Goal: Information Seeking & Learning: Learn about a topic

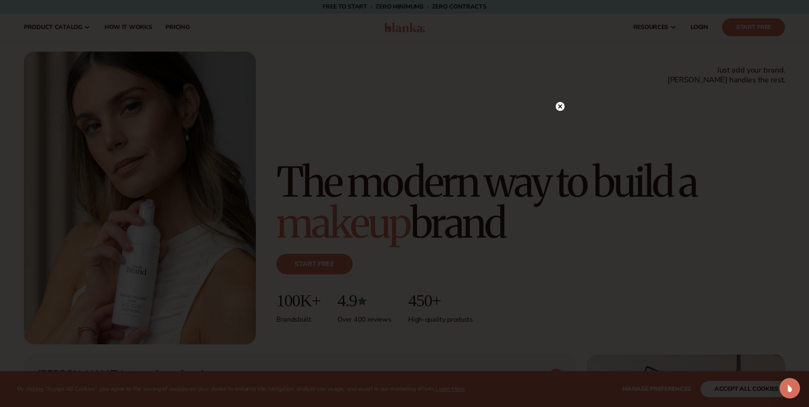
click at [560, 108] on circle at bounding box center [560, 106] width 9 height 9
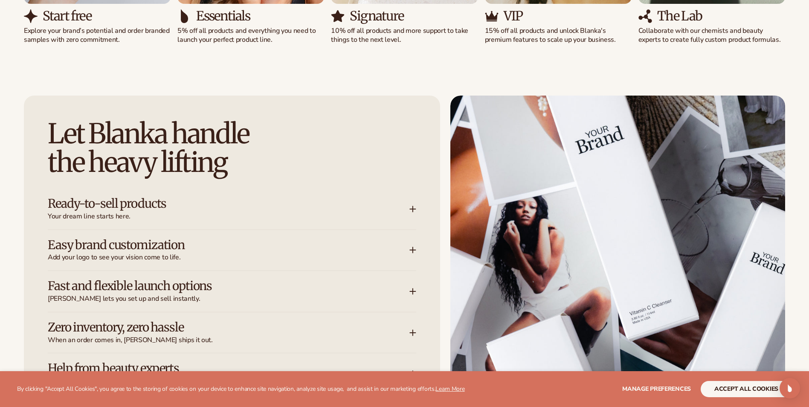
scroll to position [1109, 0]
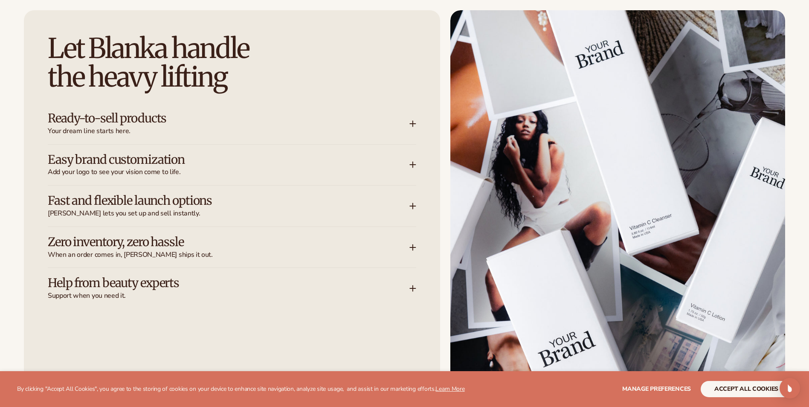
click at [413, 121] on icon at bounding box center [413, 124] width 0 height 6
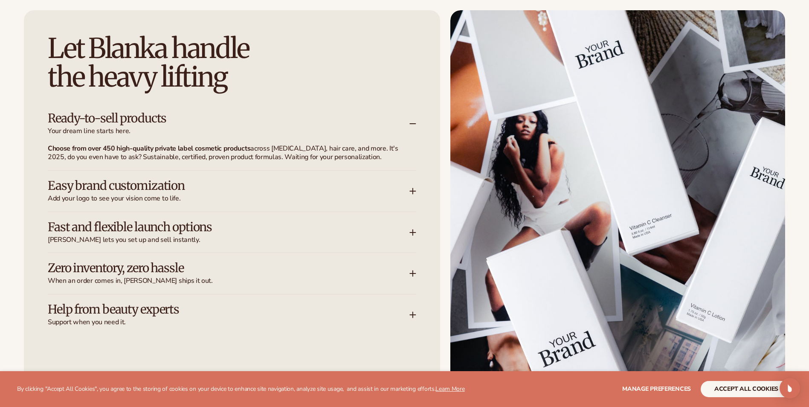
click at [414, 193] on icon at bounding box center [413, 191] width 7 height 7
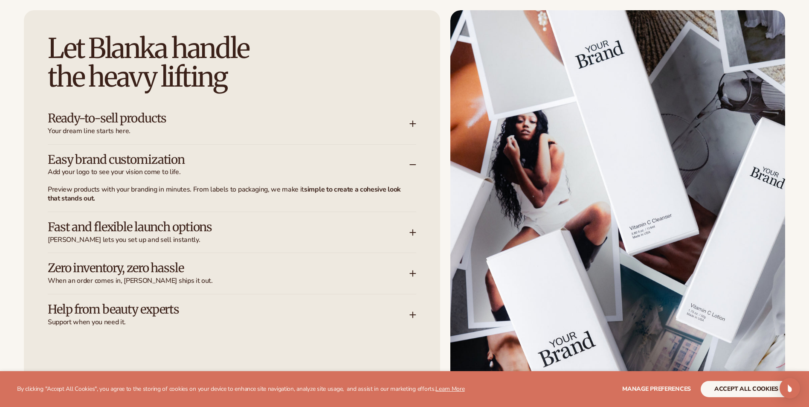
click at [411, 234] on icon at bounding box center [413, 232] width 7 height 7
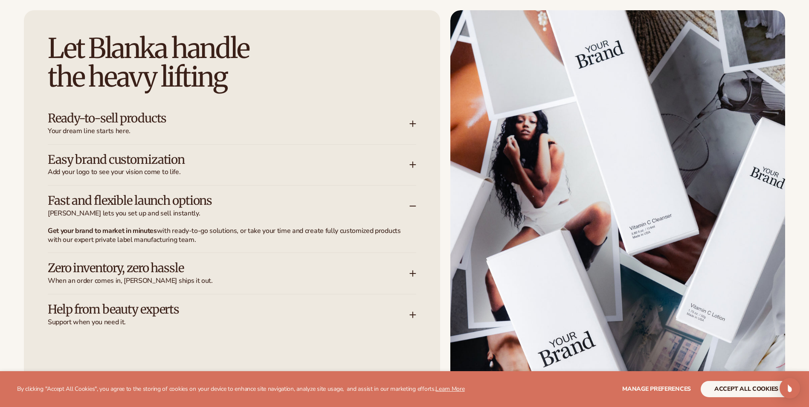
click at [408, 272] on div "Zero inventory, zero hassle When an order comes in, Blanka ships it out." at bounding box center [229, 274] width 362 height 24
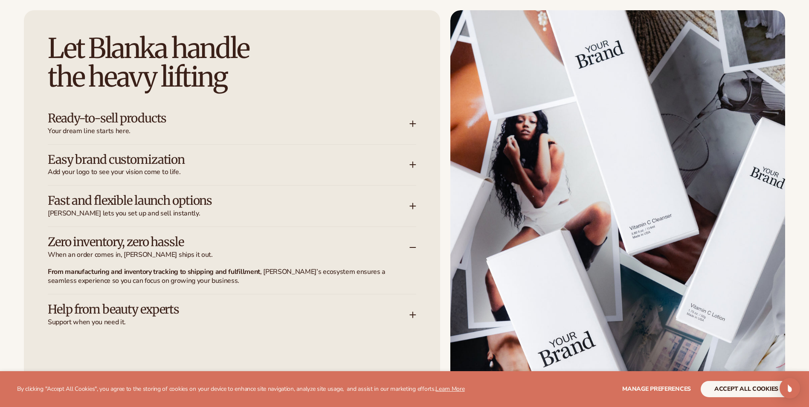
click at [411, 315] on icon at bounding box center [413, 314] width 7 height 7
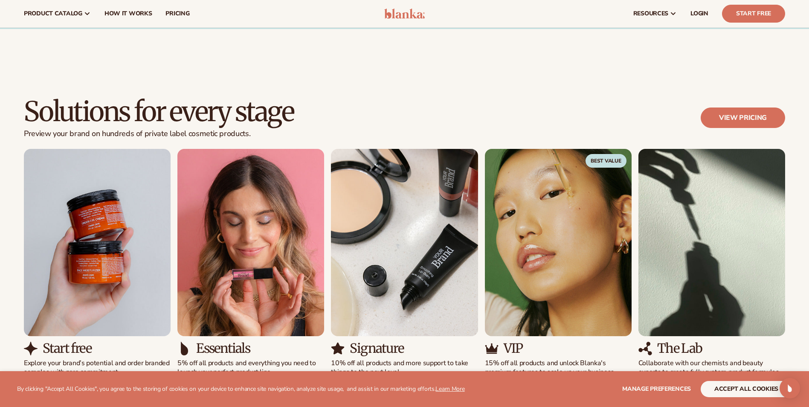
scroll to position [683, 0]
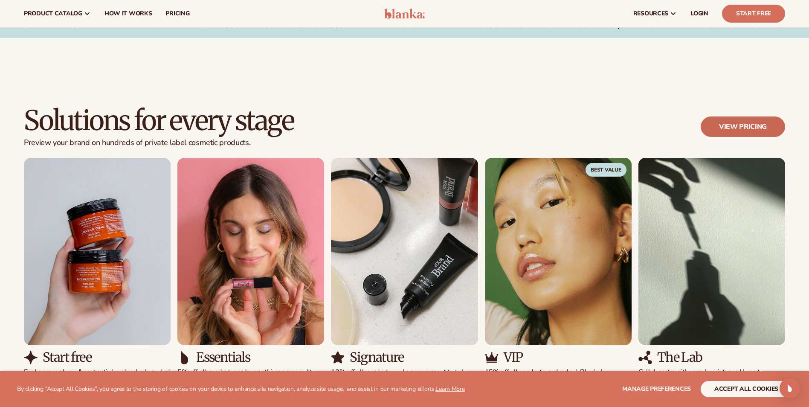
click at [731, 130] on link "View pricing" at bounding box center [743, 126] width 84 height 20
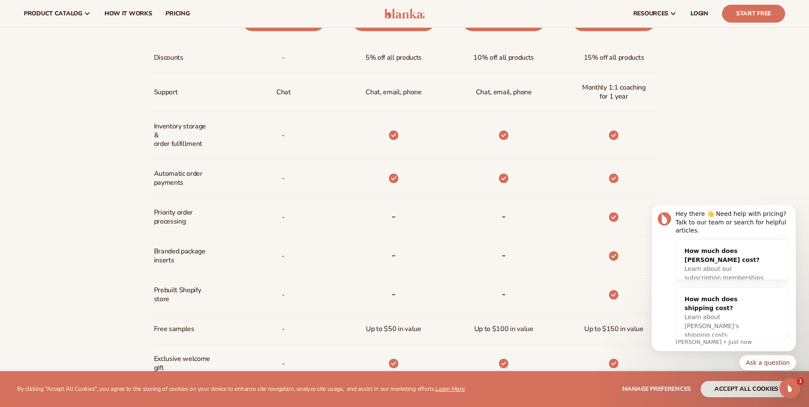
scroll to position [469, 0]
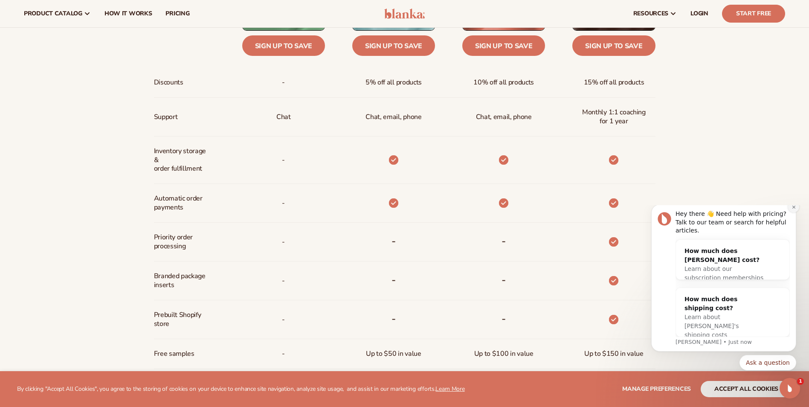
click at [793, 209] on icon "Dismiss notification" at bounding box center [794, 207] width 5 height 5
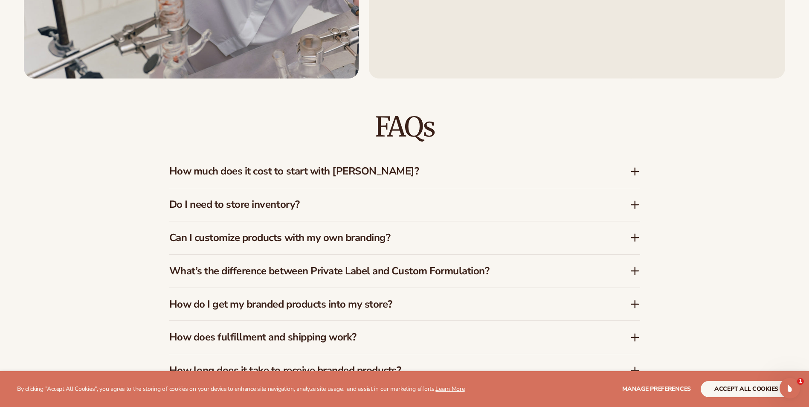
scroll to position [1323, 0]
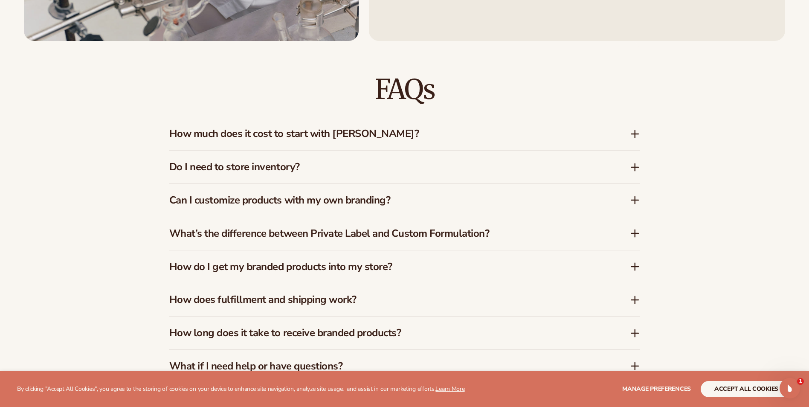
drag, startPoint x: 341, startPoint y: 136, endPoint x: 519, endPoint y: 135, distance: 178.3
click at [341, 136] on h3 "How much does it cost to start with [PERSON_NAME]?" at bounding box center [386, 134] width 435 height 12
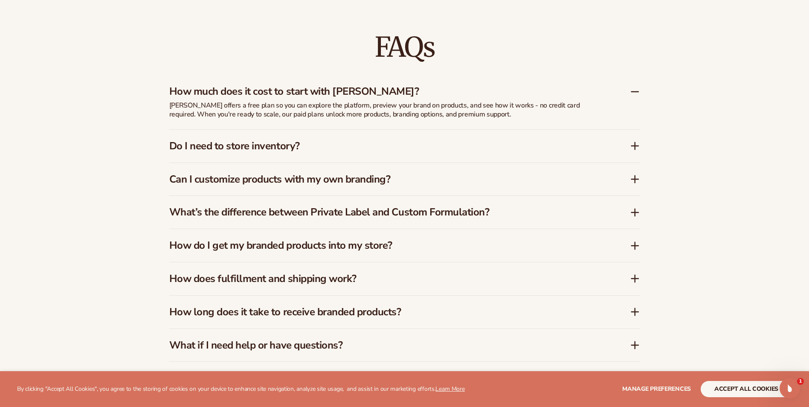
scroll to position [1365, 0]
click at [242, 148] on h3 "Do I need to store inventory?" at bounding box center [386, 146] width 435 height 12
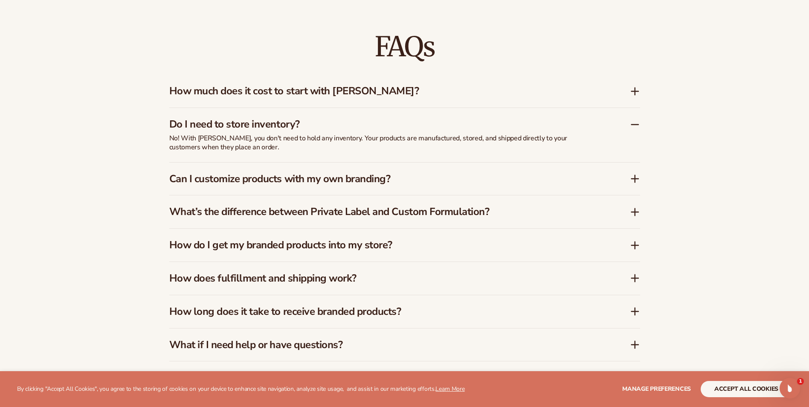
click at [319, 180] on h3 "Can I customize products with my own branding?" at bounding box center [386, 179] width 435 height 12
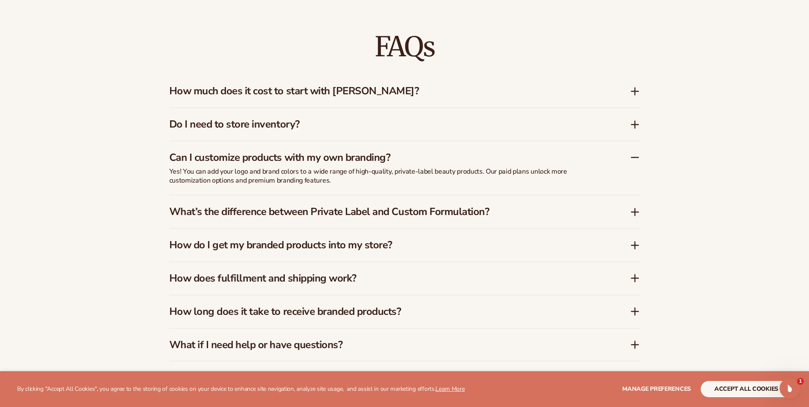
click at [285, 207] on h3 "What’s the difference between Private Label and Custom Formulation?" at bounding box center [386, 212] width 435 height 12
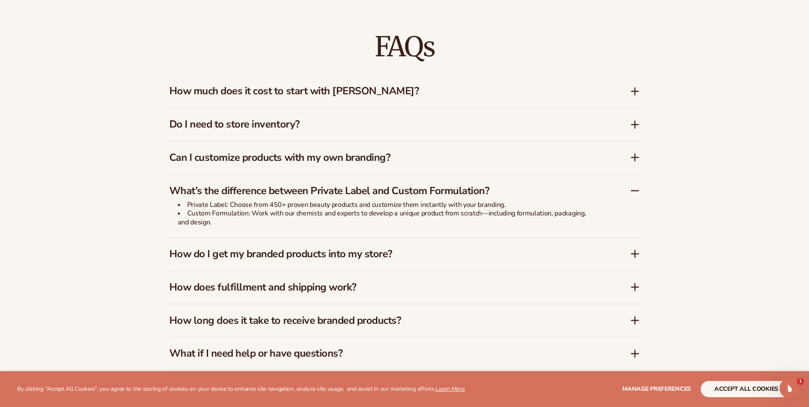
click at [255, 253] on h3 "How do I get my branded products into my store?" at bounding box center [386, 254] width 435 height 12
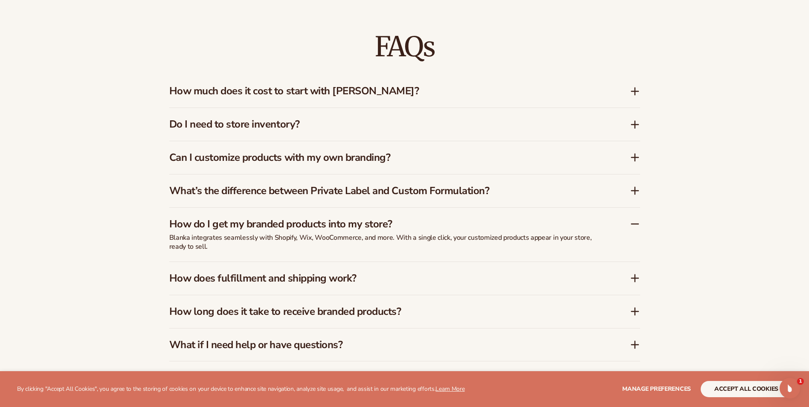
click at [265, 280] on h3 "How does fulfillment and shipping work?" at bounding box center [386, 278] width 435 height 12
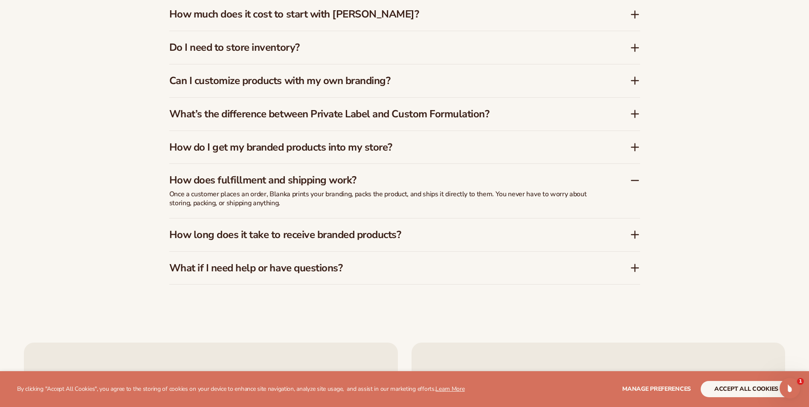
scroll to position [1451, 0]
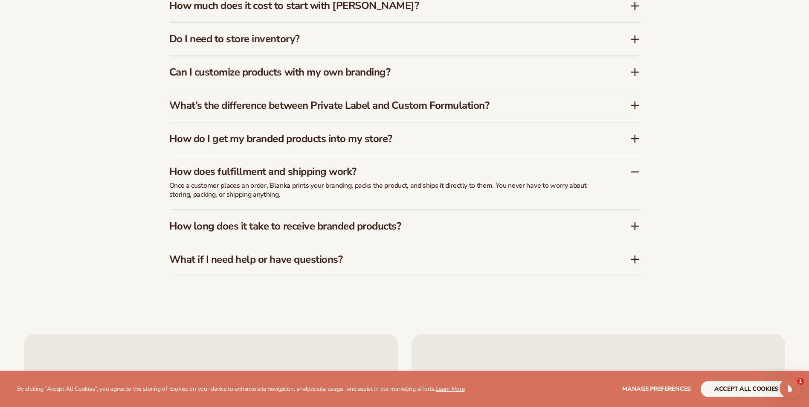
click at [205, 229] on h3 "How long does it take to receive branded products?" at bounding box center [386, 226] width 435 height 12
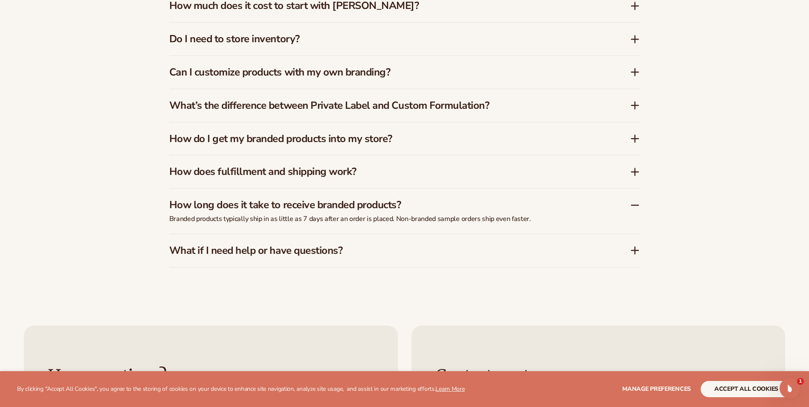
click at [241, 256] on h3 "What if I need help or have questions?" at bounding box center [386, 250] width 435 height 12
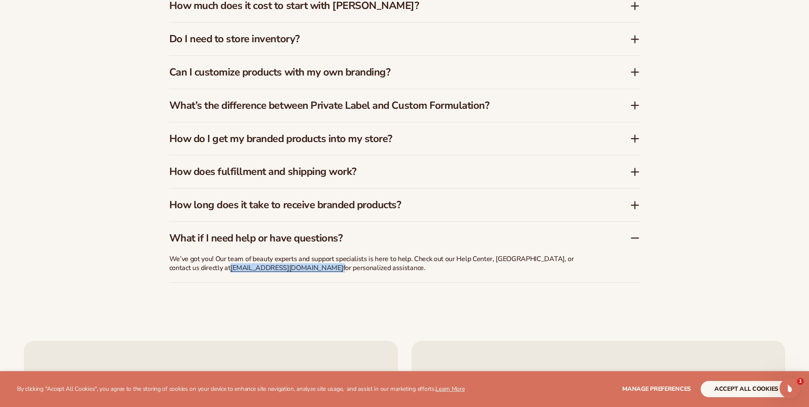
drag, startPoint x: 273, startPoint y: 270, endPoint x: 201, endPoint y: 273, distance: 73.0
click at [201, 273] on div "We’ve got you! Our team of beauty experts and support specialists is here to he…" at bounding box center [382, 265] width 427 height 35
copy p "[EMAIL_ADDRESS][DOMAIN_NAME]"
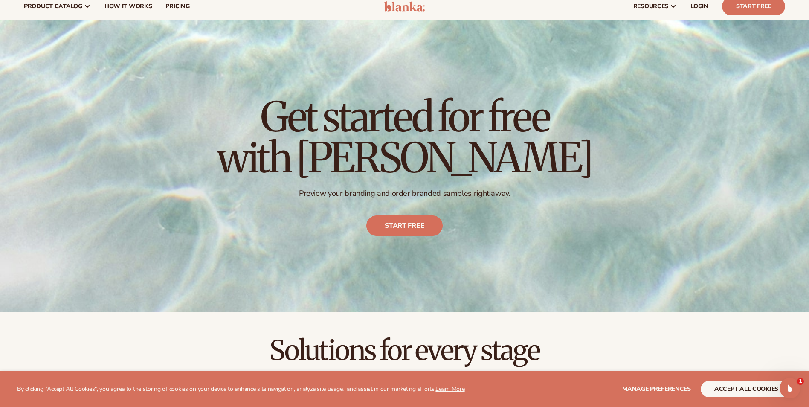
scroll to position [0, 0]
